Goal: Task Accomplishment & Management: Use online tool/utility

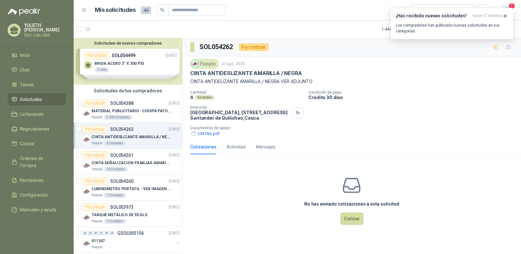
click at [511, 7] on span "1" at bounding box center [511, 6] width 7 height 6
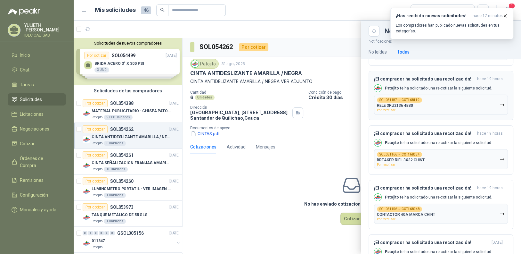
scroll to position [164, 0]
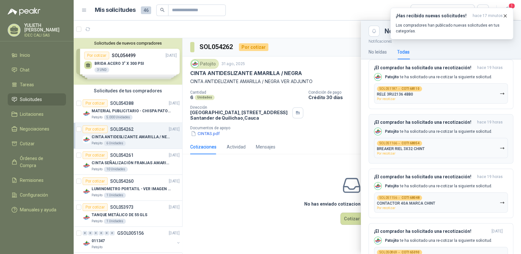
click at [435, 146] on button "SOL051166 → COT168054 BREAKER RIEL 3X32 CHINT Por recotizar" at bounding box center [441, 148] width 134 height 20
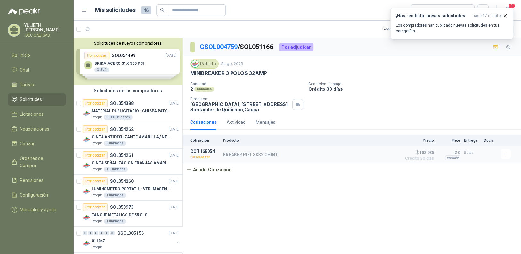
click at [216, 206] on div "GSOL004759 / SOL051166 Por adjudicar Patojito [DATE] MINIBREAKER 3 POLOS 32AMP …" at bounding box center [352, 147] width 339 height 218
click at [509, 4] on span "1" at bounding box center [511, 6] width 7 height 6
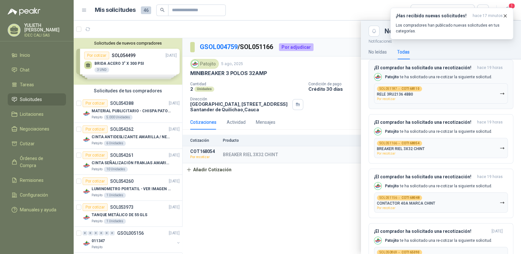
click at [421, 91] on button "SOL051187 → COT168110 RELE 3RU2136 4BB0 Por recotizar" at bounding box center [441, 93] width 134 height 20
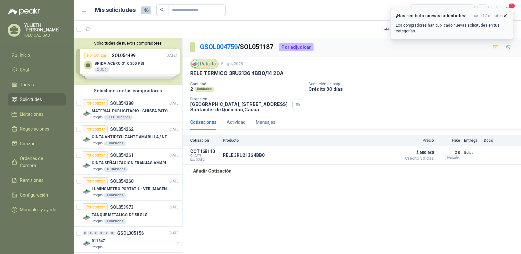
click at [505, 15] on icon "button" at bounding box center [505, 15] width 5 height 5
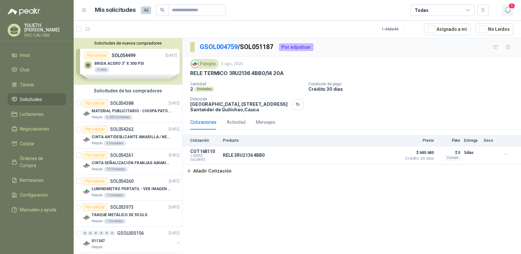
click at [509, 9] on icon "button" at bounding box center [508, 10] width 8 height 8
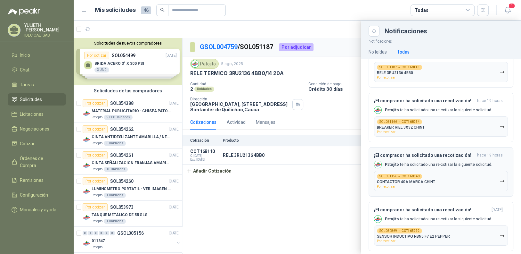
scroll to position [196, 0]
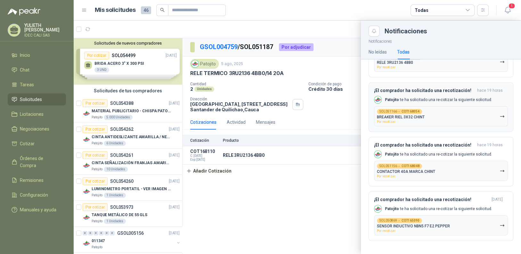
click at [435, 120] on button "SOL051166 → COT168054 BREAKER RIEL 3X32 CHINT Por recotizar" at bounding box center [441, 116] width 134 height 20
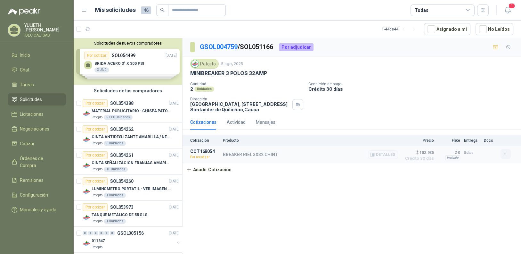
click at [502, 156] on button "button" at bounding box center [506, 154] width 10 height 10
click at [481, 138] on button "Re-cotizar" at bounding box center [492, 140] width 51 height 10
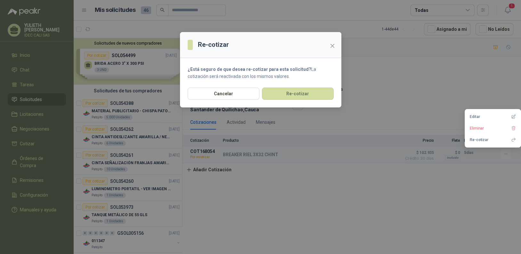
drag, startPoint x: 290, startPoint y: 94, endPoint x: 298, endPoint y: 162, distance: 69.3
click at [290, 94] on button "Re-cotizar" at bounding box center [298, 93] width 72 height 12
